Goal: Task Accomplishment & Management: Manage account settings

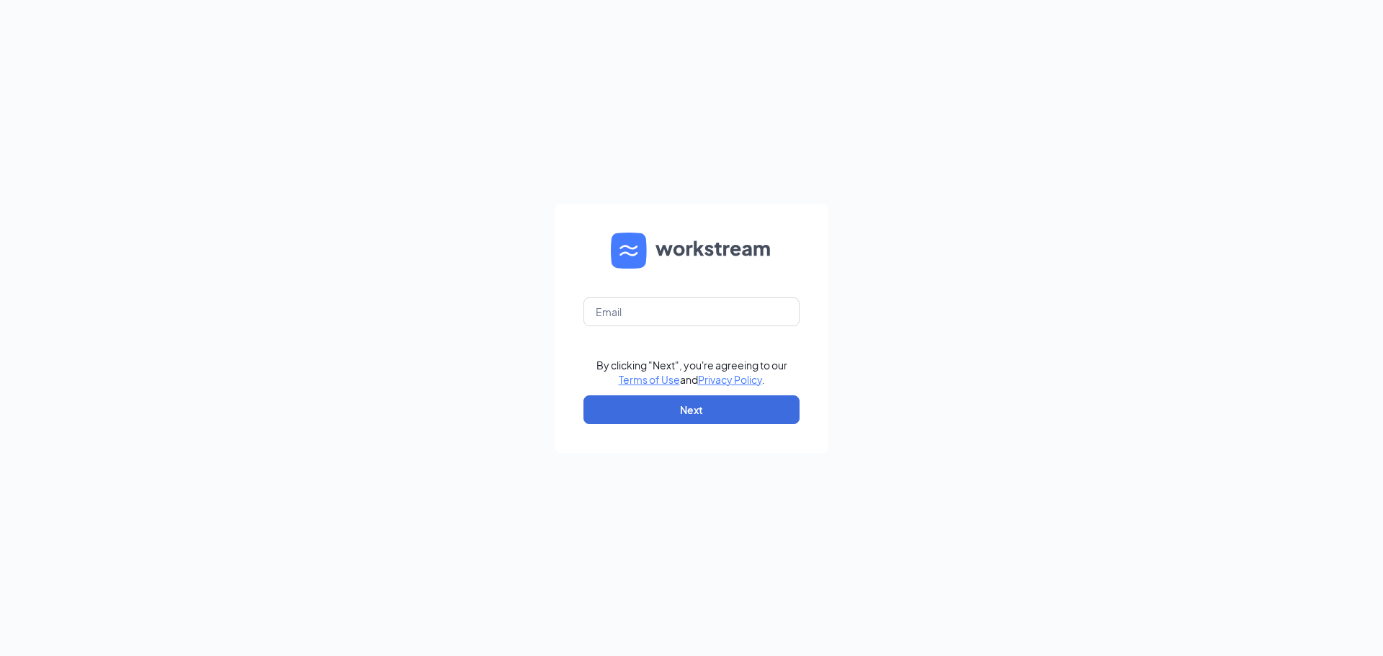
type input "[PERSON_NAME][EMAIL_ADDRESS][DOMAIN_NAME]"
click at [683, 405] on button "Next" at bounding box center [691, 409] width 216 height 29
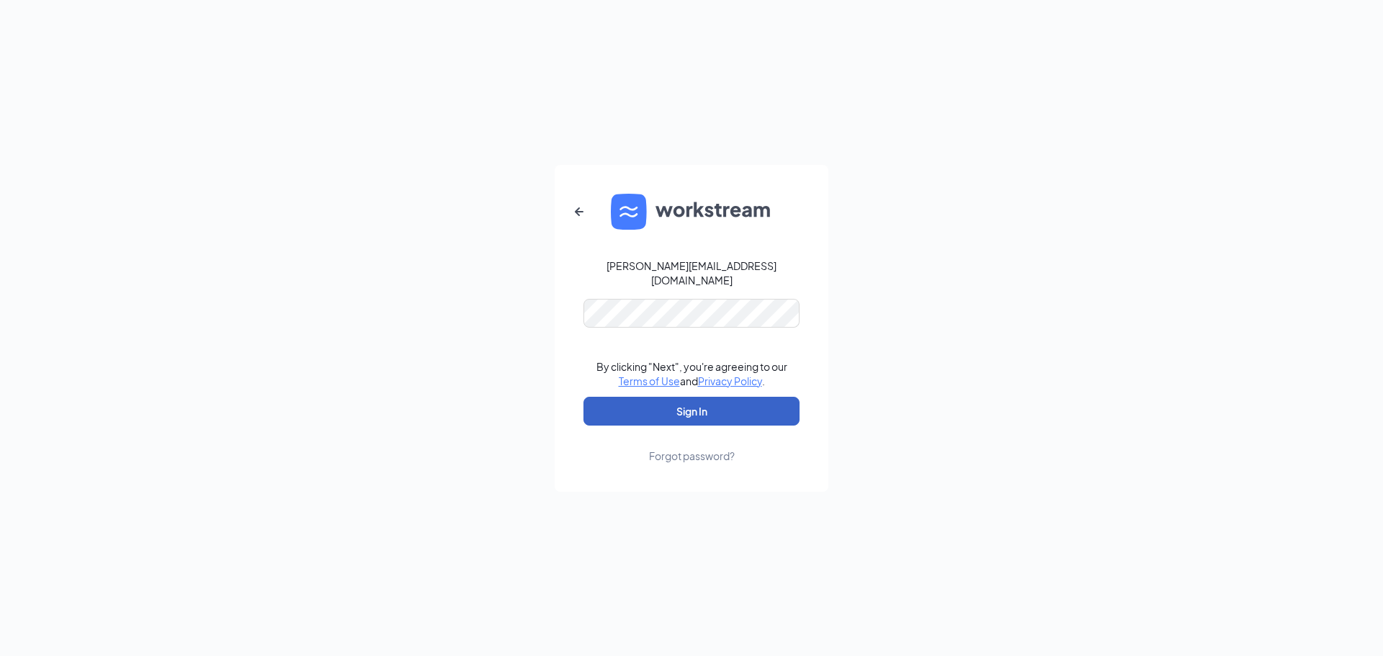
click at [700, 397] on button "Sign In" at bounding box center [691, 411] width 216 height 29
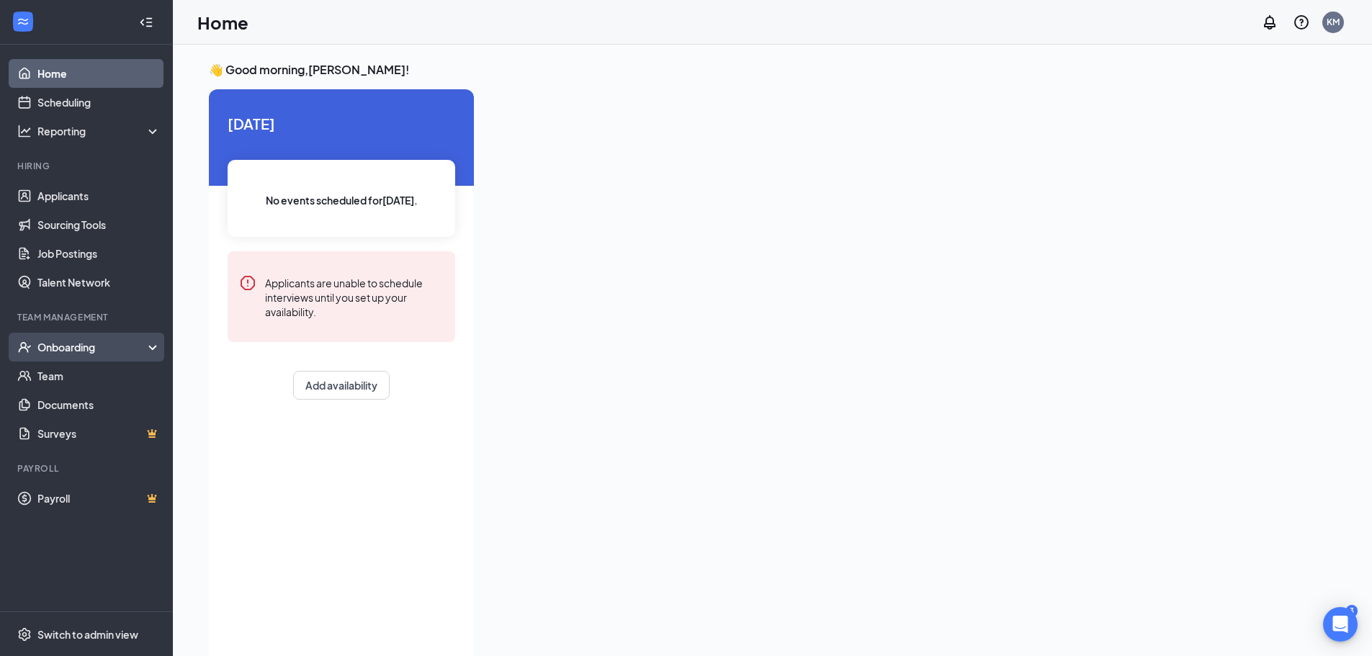
click at [81, 343] on div "Onboarding" at bounding box center [92, 347] width 111 height 14
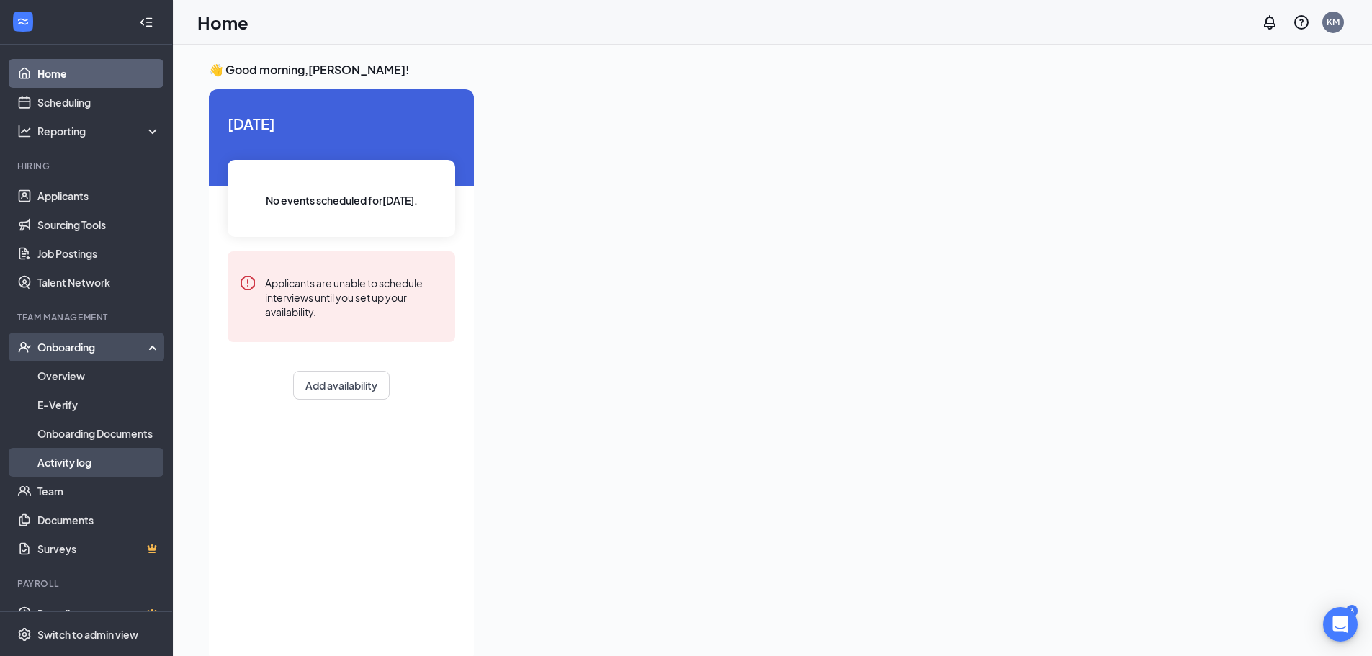
click at [66, 459] on link "Activity log" at bounding box center [98, 462] width 123 height 29
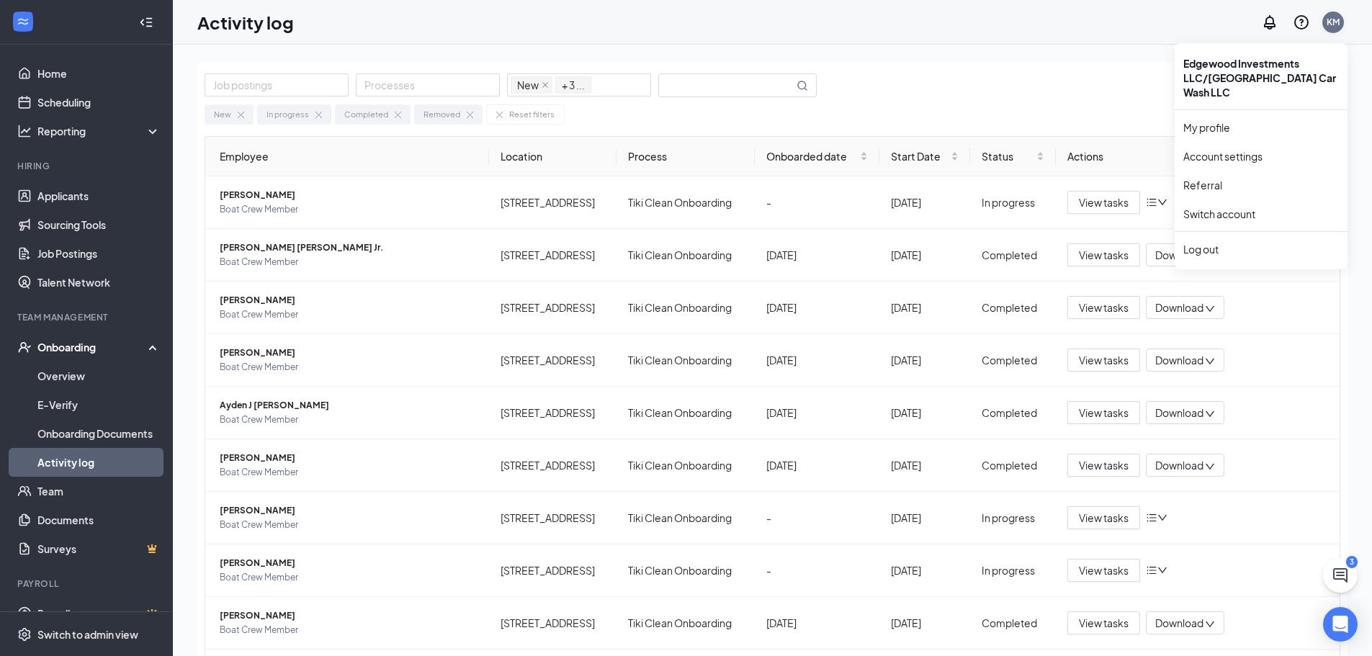
click at [1333, 19] on div "KM" at bounding box center [1332, 22] width 13 height 12
click at [1335, 22] on div "KM" at bounding box center [1332, 22] width 13 height 12
click at [1207, 242] on div "Log out" at bounding box center [1261, 249] width 156 height 14
